Goal: Information Seeking & Learning: Learn about a topic

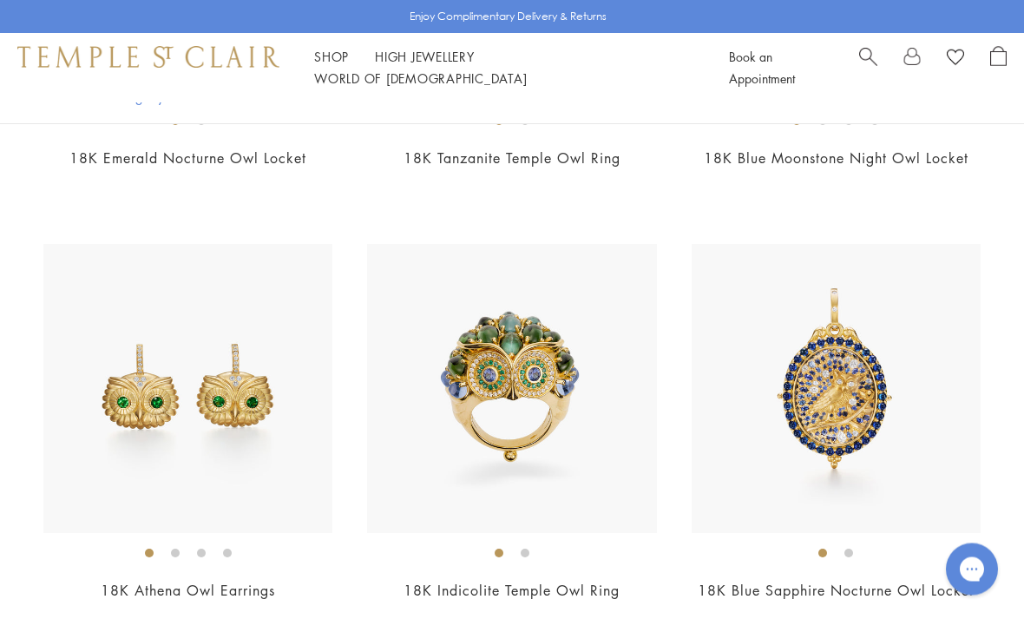
scroll to position [736, 0]
click at [887, 442] on img at bounding box center [836, 388] width 289 height 289
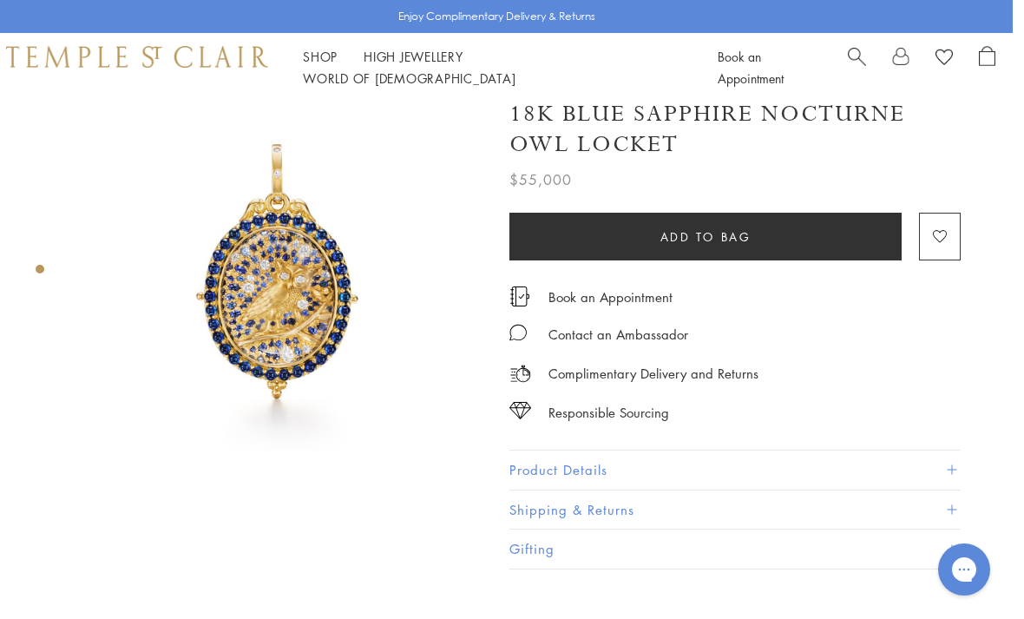
scroll to position [0, 3]
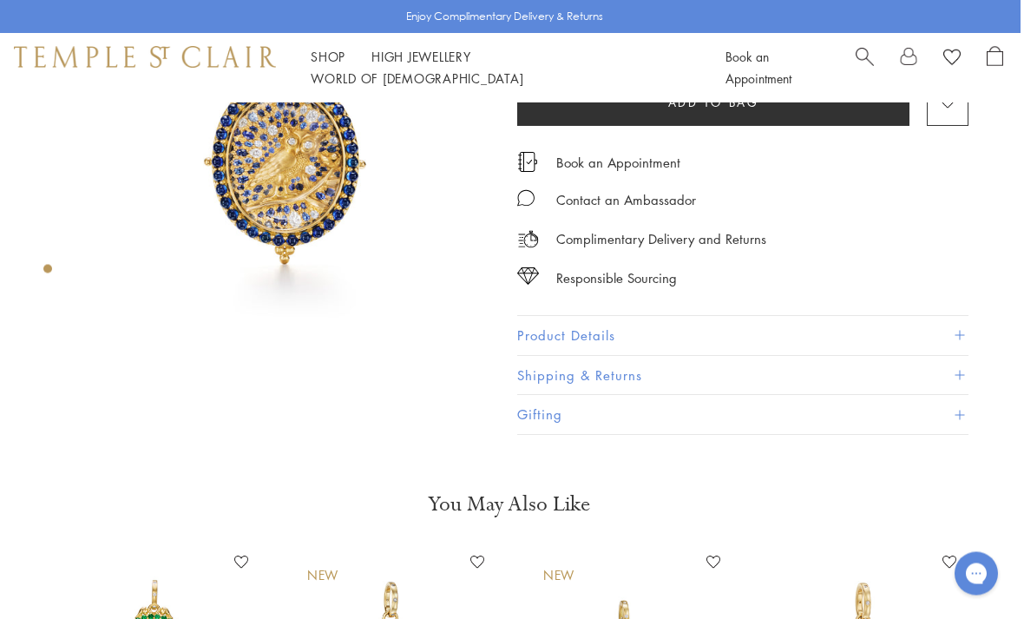
scroll to position [141, 3]
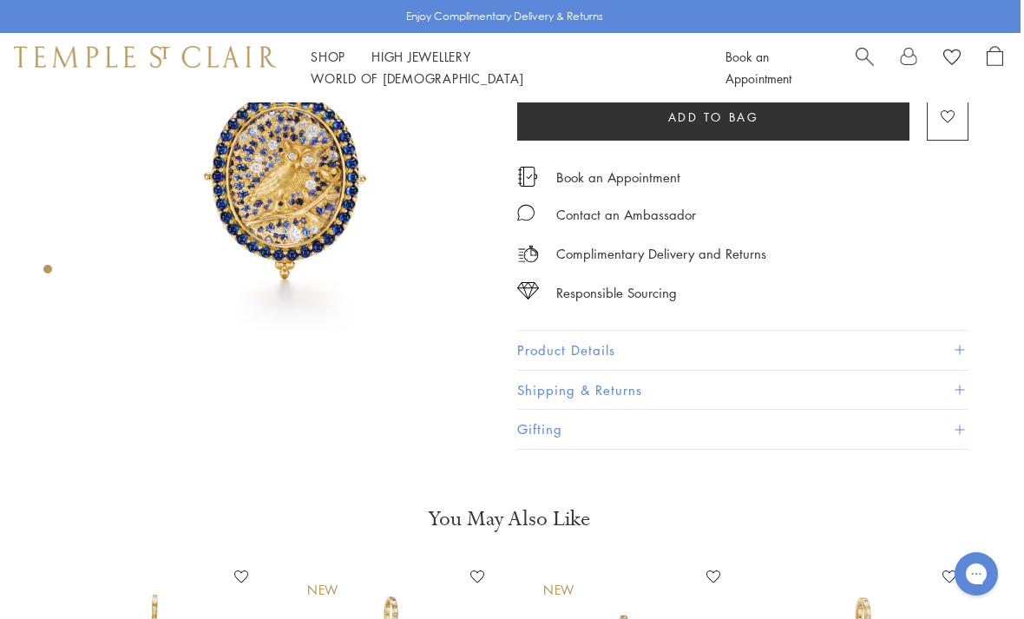
click at [665, 350] on button "Product Details" at bounding box center [742, 350] width 451 height 39
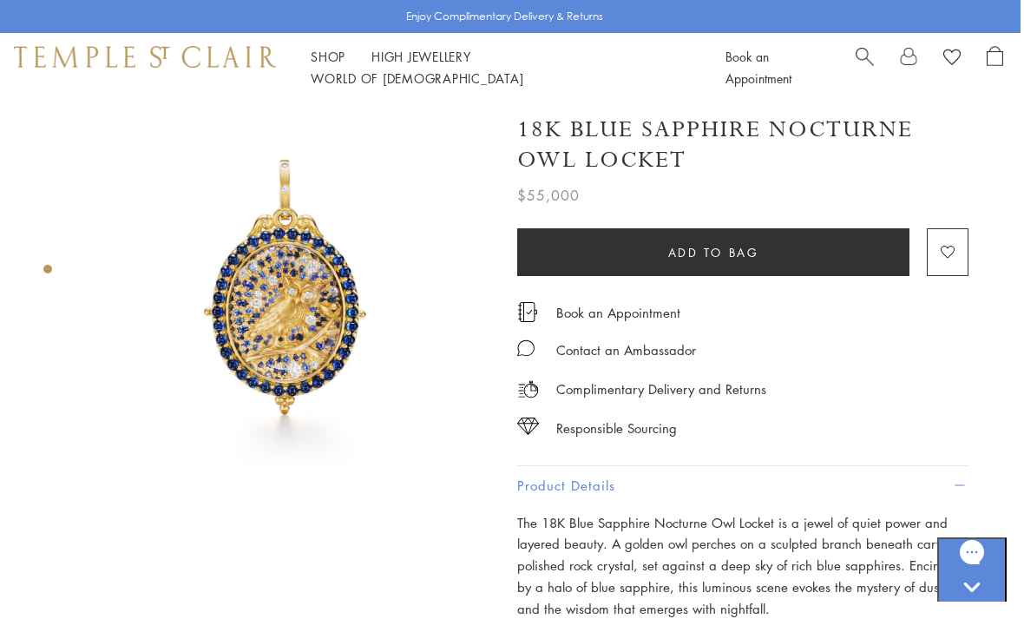
scroll to position [10, 3]
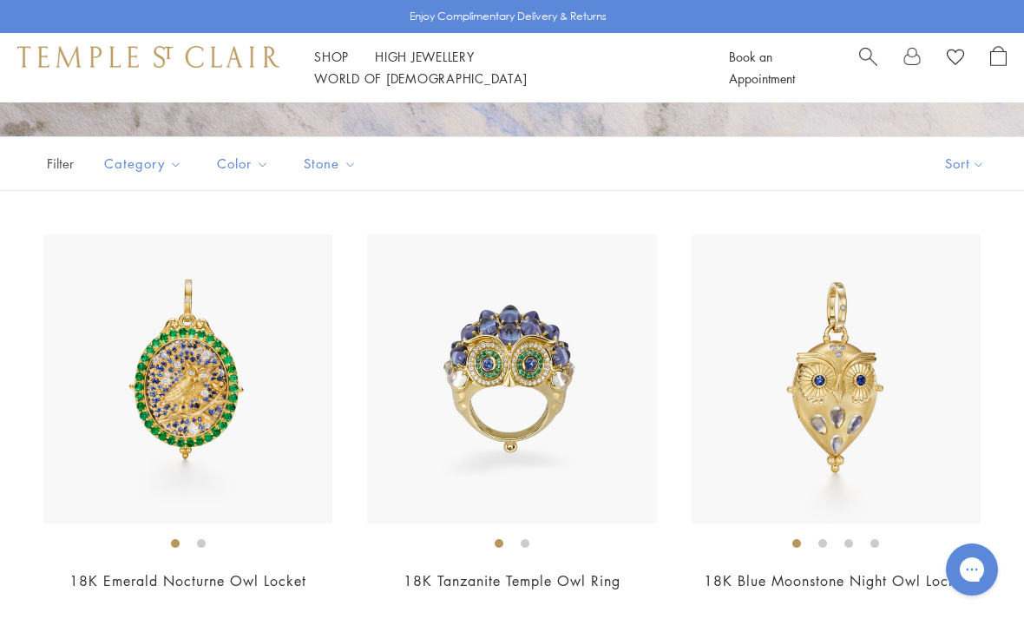
scroll to position [312, 0]
click at [878, 415] on img at bounding box center [836, 379] width 289 height 289
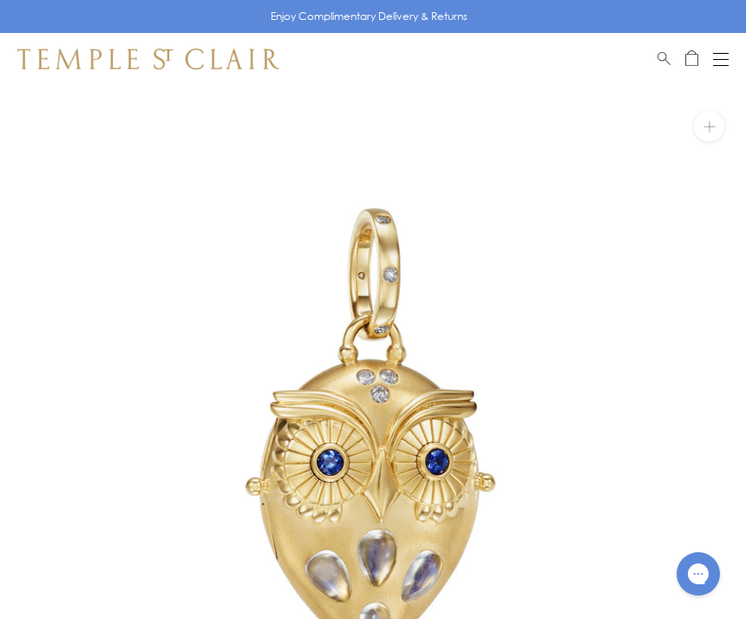
click at [547, 210] on img at bounding box center [373, 458] width 746 height 746
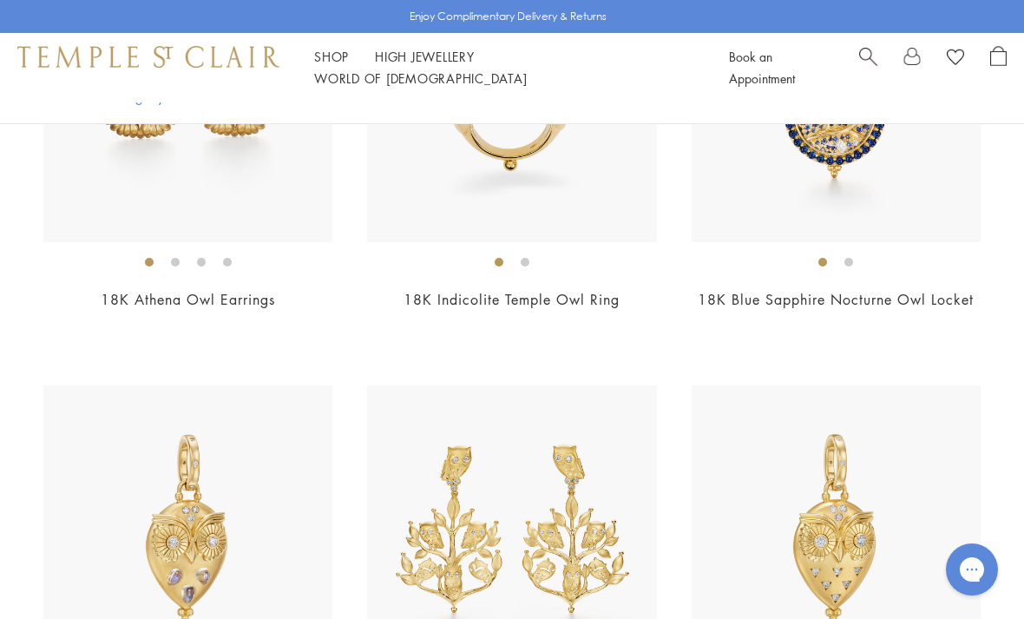
scroll to position [1052, 0]
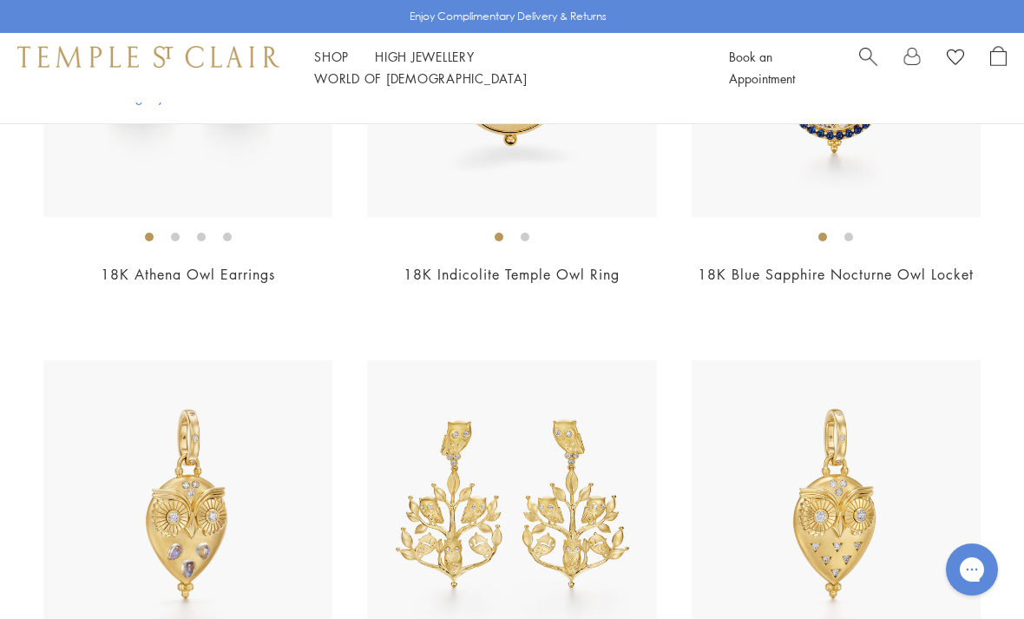
click at [289, 490] on img at bounding box center [187, 504] width 289 height 289
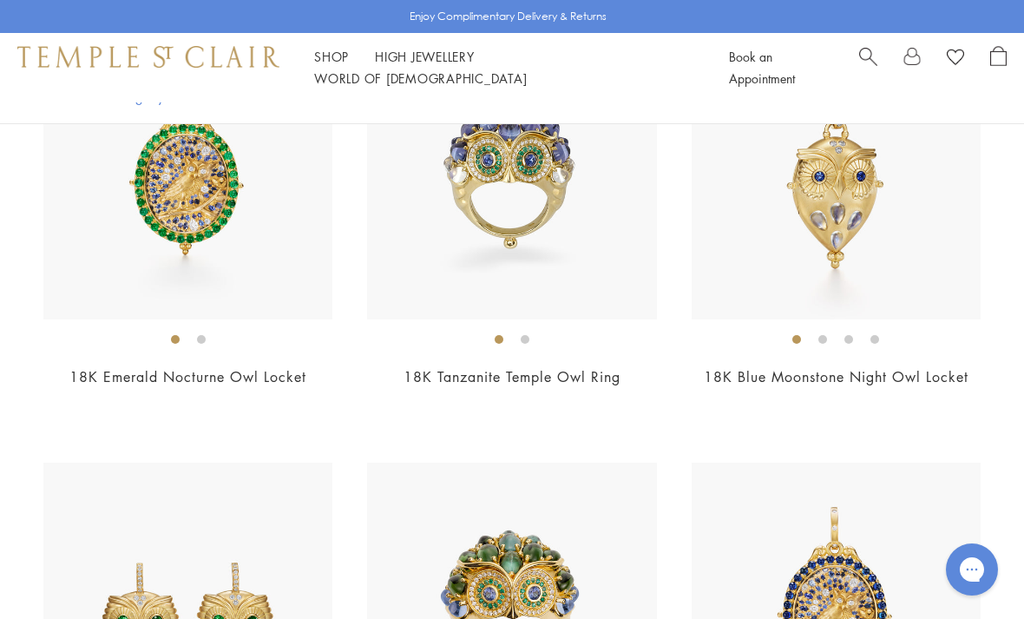
scroll to position [515, 0]
click at [892, 214] on img at bounding box center [836, 176] width 289 height 289
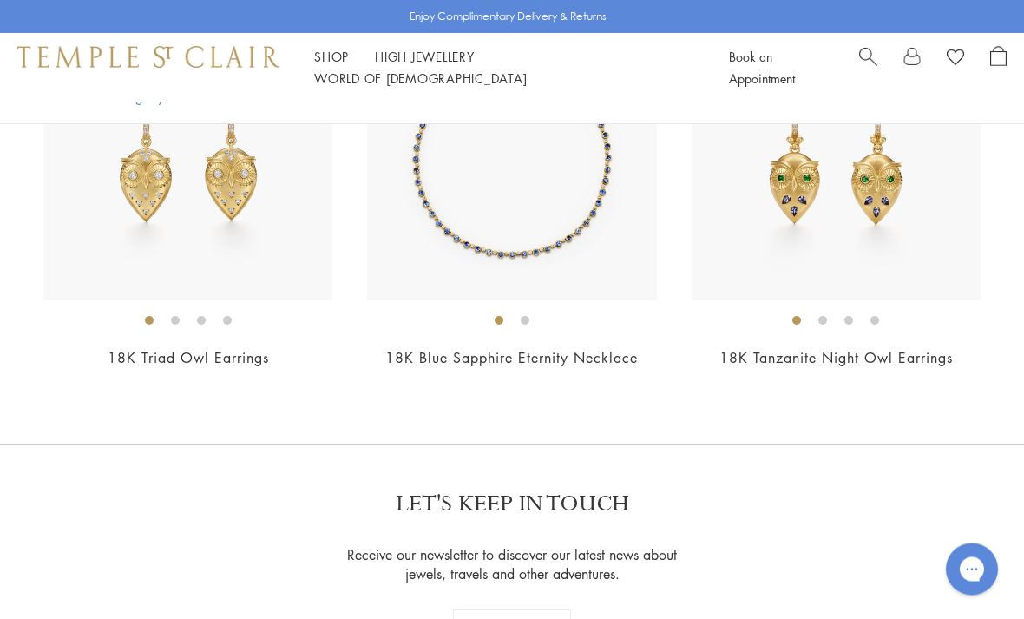
scroll to position [2517, 0]
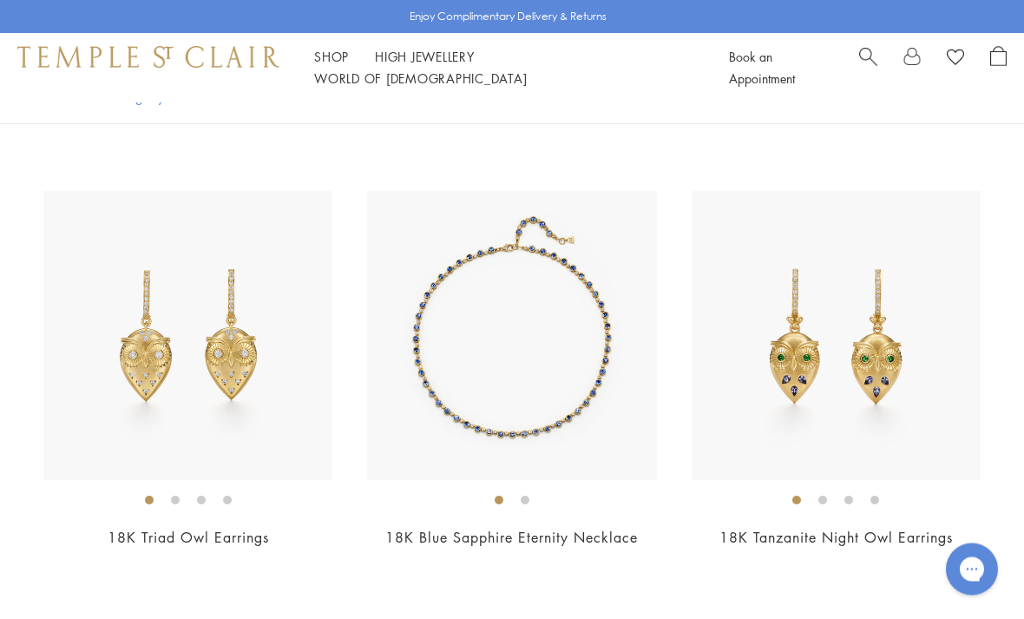
click at [258, 398] on img at bounding box center [187, 336] width 289 height 289
